Goal: Task Accomplishment & Management: Use online tool/utility

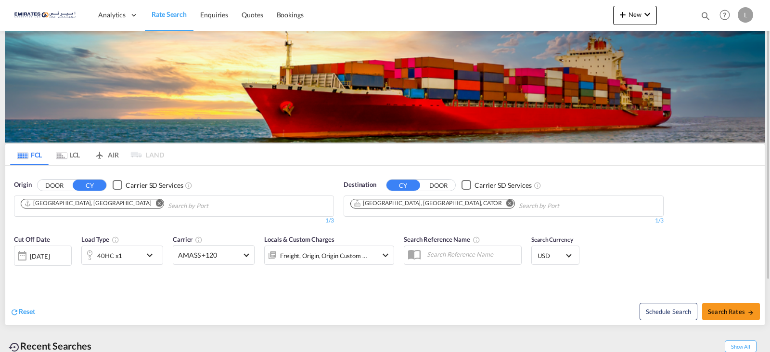
click at [506, 203] on md-icon "Remove" at bounding box center [509, 202] width 7 height 7
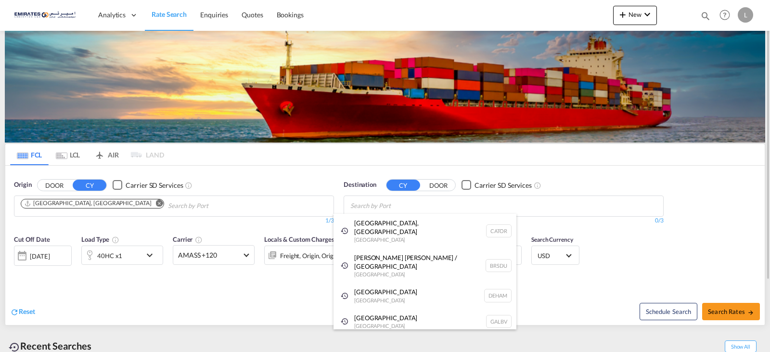
type input "h"
type input "n"
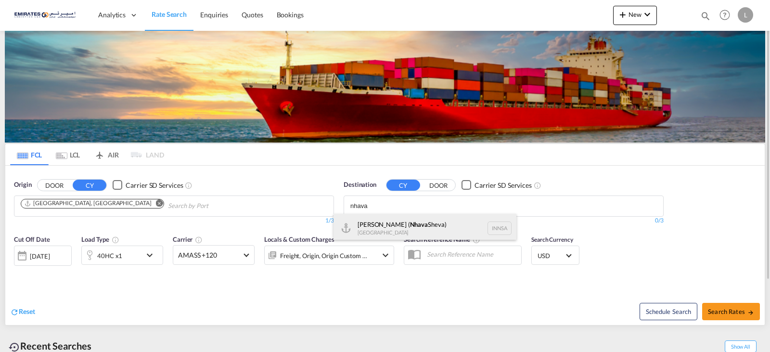
type input "nhava"
click at [393, 222] on div "[PERSON_NAME] ( [GEOGRAPHIC_DATA]) [GEOGRAPHIC_DATA] [GEOGRAPHIC_DATA]" at bounding box center [425, 228] width 183 height 29
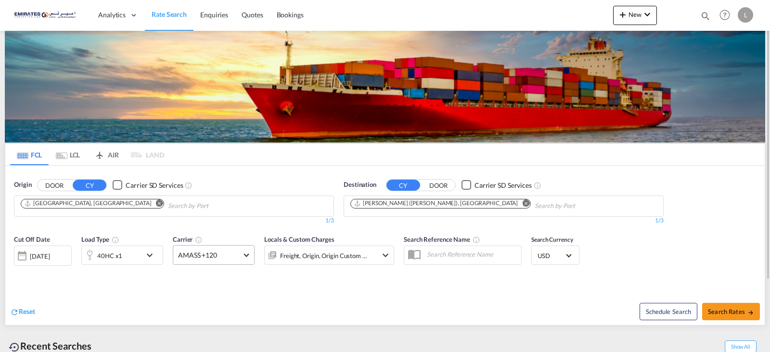
click at [246, 258] on md-select-value "AMASS +120" at bounding box center [213, 255] width 81 height 19
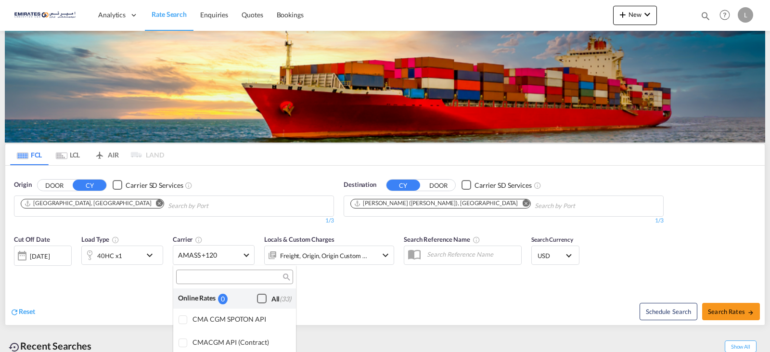
click at [257, 296] on div "Checkbox No Ink" at bounding box center [262, 299] width 10 height 10
click at [339, 295] on md-backdrop at bounding box center [385, 176] width 770 height 352
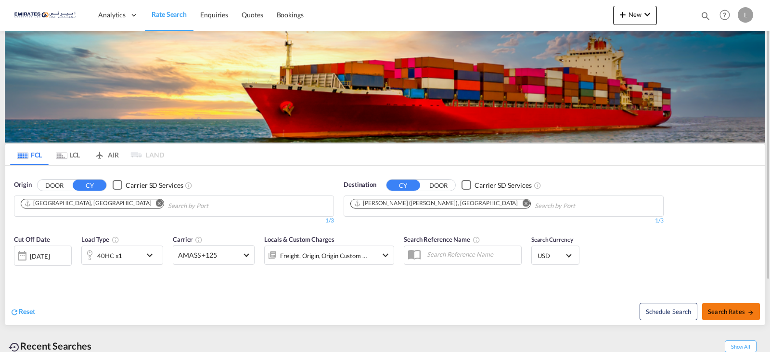
click at [748, 311] on md-icon "icon-arrow-right" at bounding box center [751, 312] width 7 height 7
type input "AEJEA to INNSA / [DATE]"
